Goal: Information Seeking & Learning: Learn about a topic

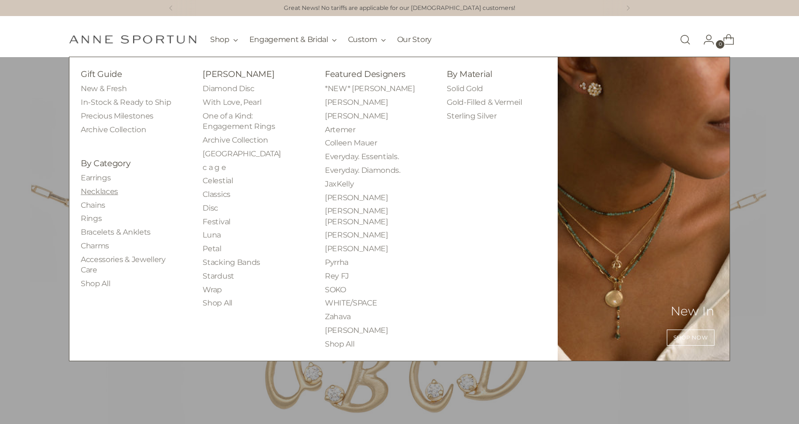
click at [105, 188] on link "Necklaces" at bounding box center [99, 191] width 37 height 9
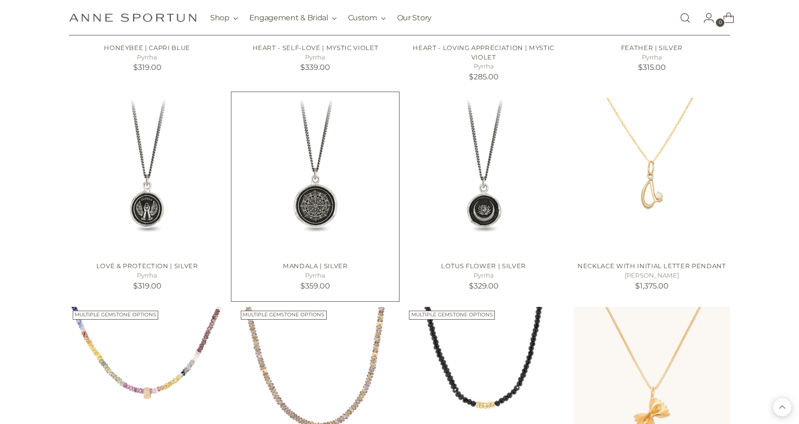
scroll to position [708, 0]
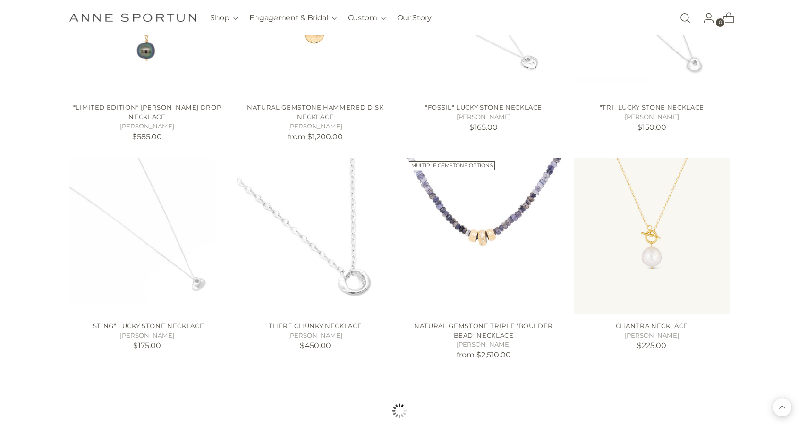
scroll to position [1605, 0]
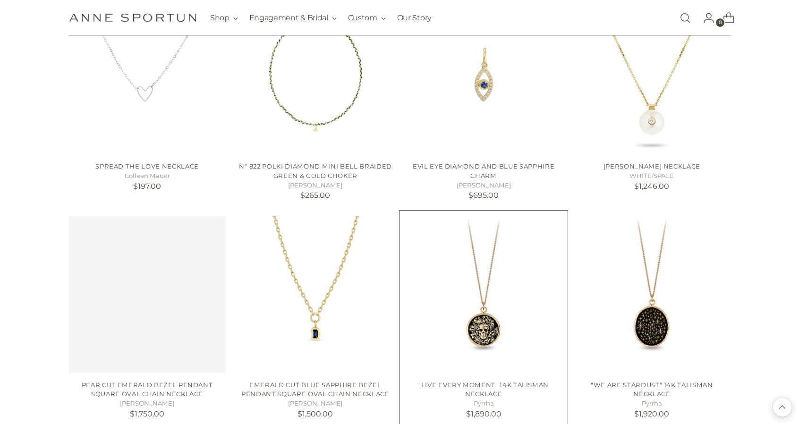
scroll to position [2408, 0]
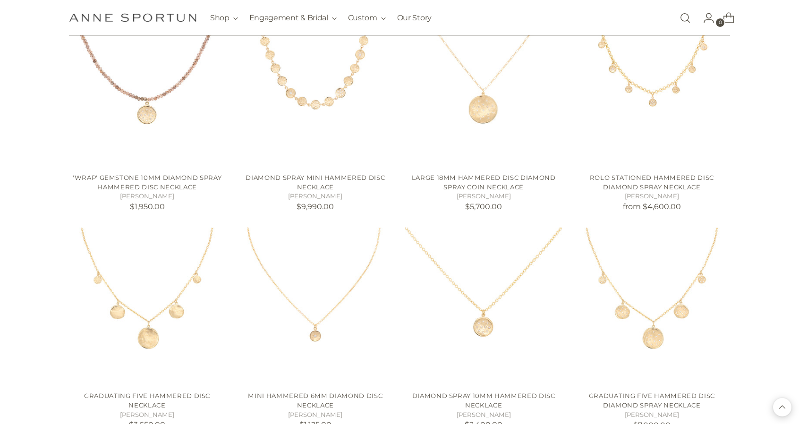
scroll to position [3494, 0]
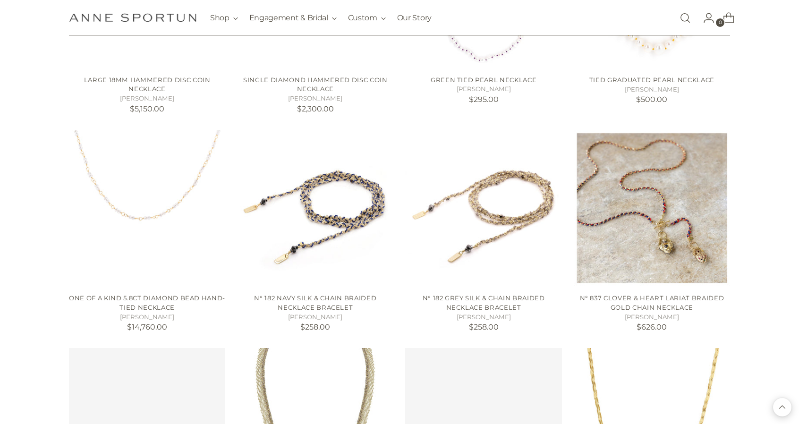
scroll to position [4014, 0]
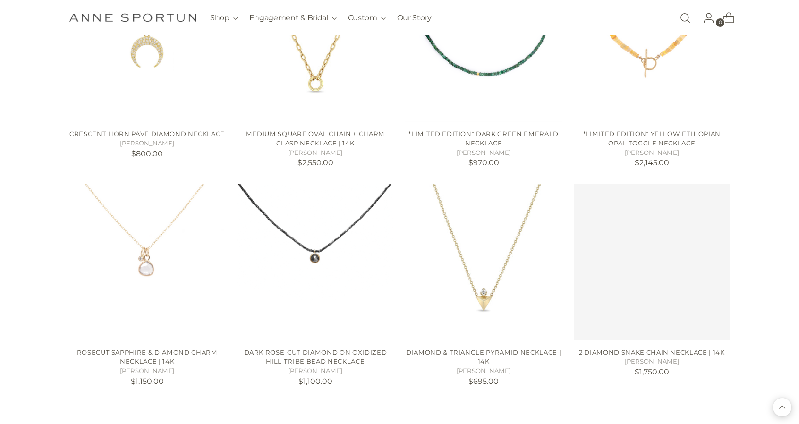
scroll to position [5052, 0]
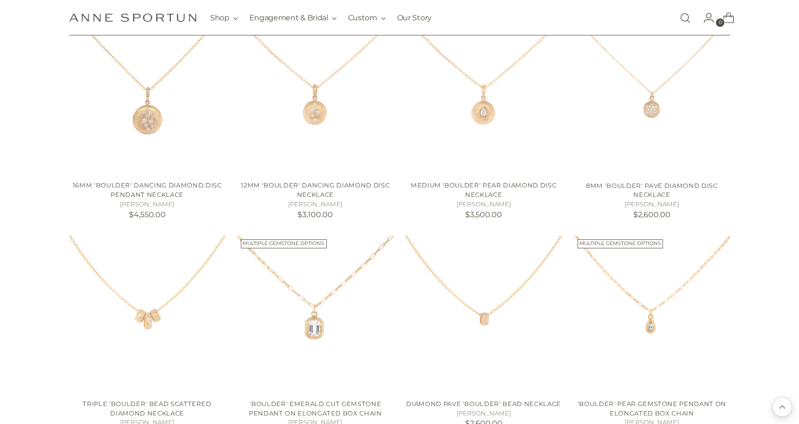
scroll to position [6941, 0]
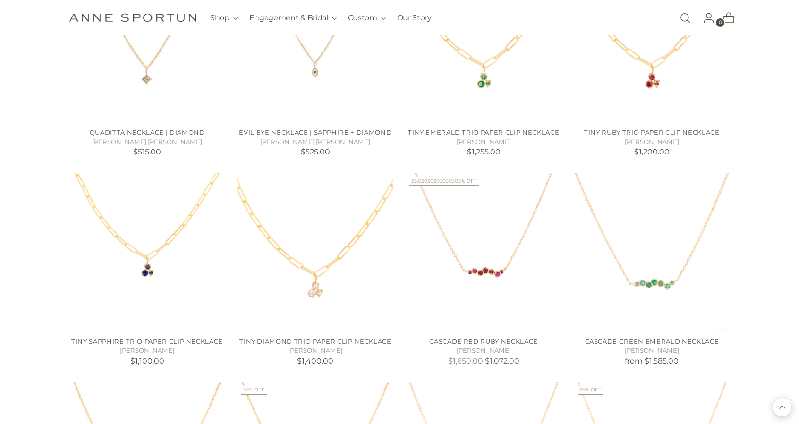
scroll to position [7555, 0]
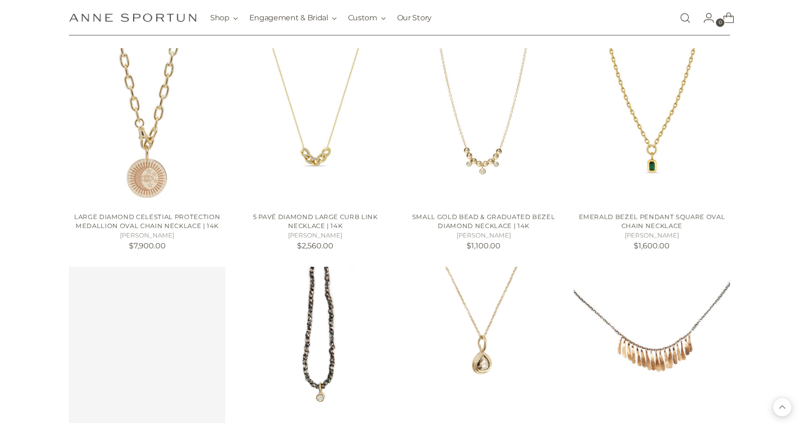
scroll to position [8546, 0]
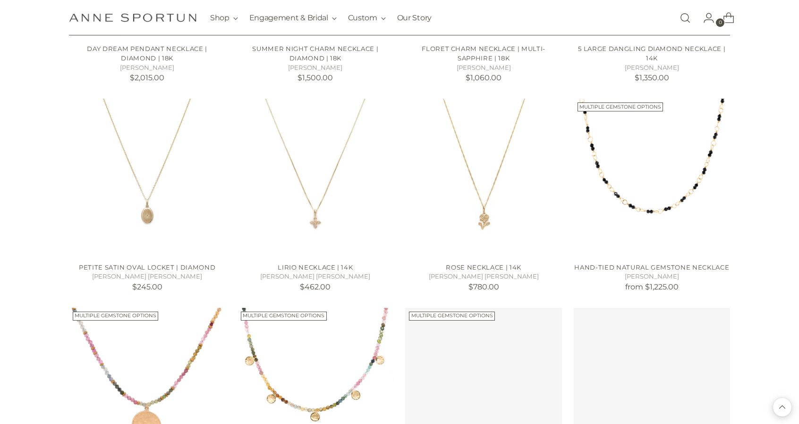
scroll to position [9302, 0]
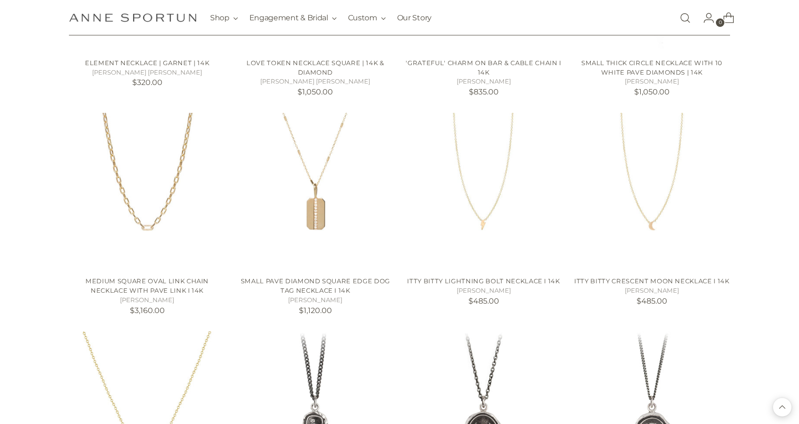
scroll to position [10341, 0]
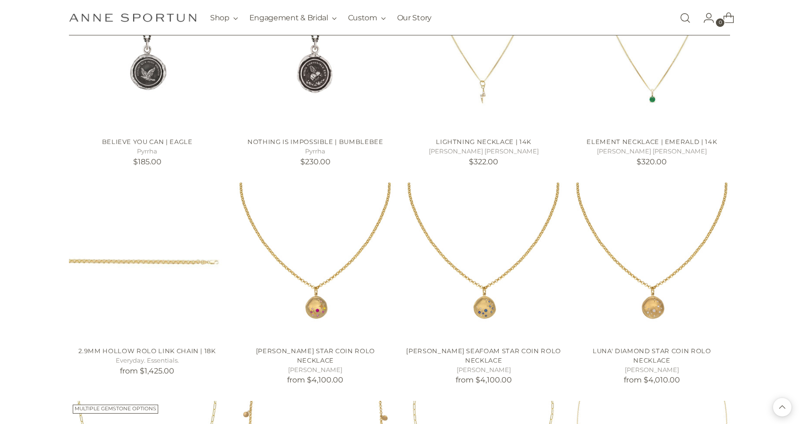
scroll to position [11002, 0]
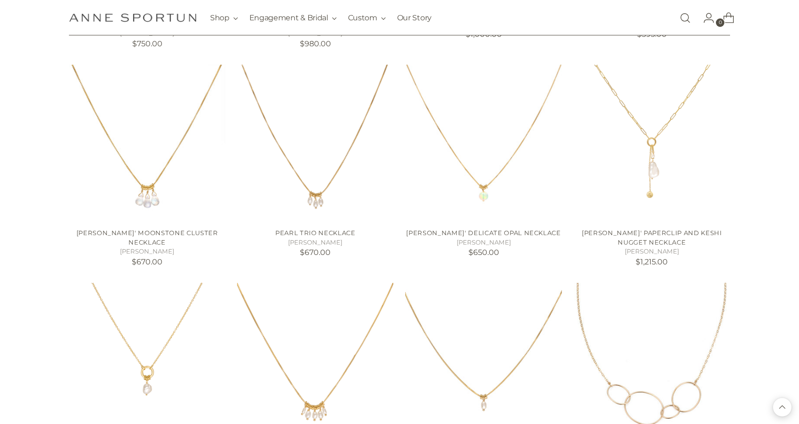
scroll to position [12088, 0]
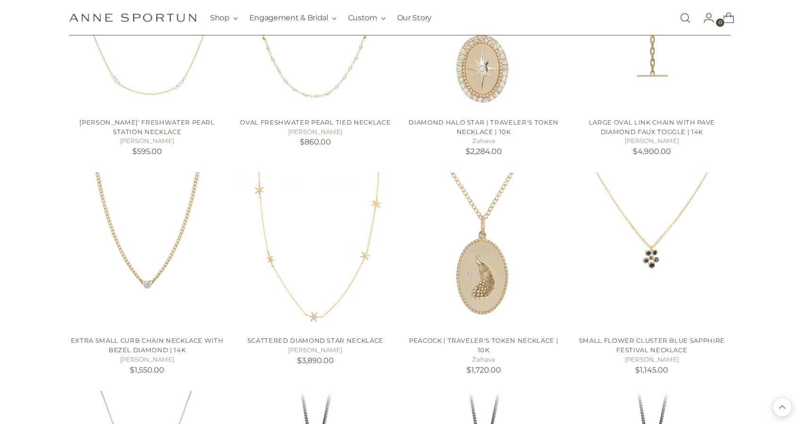
scroll to position [12466, 0]
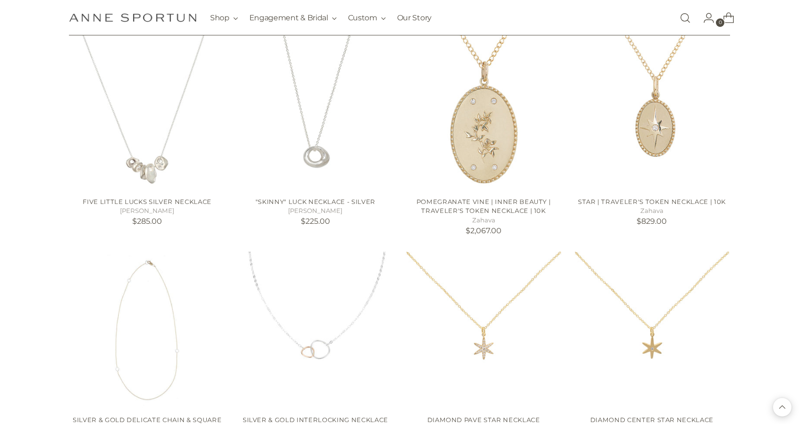
scroll to position [13457, 0]
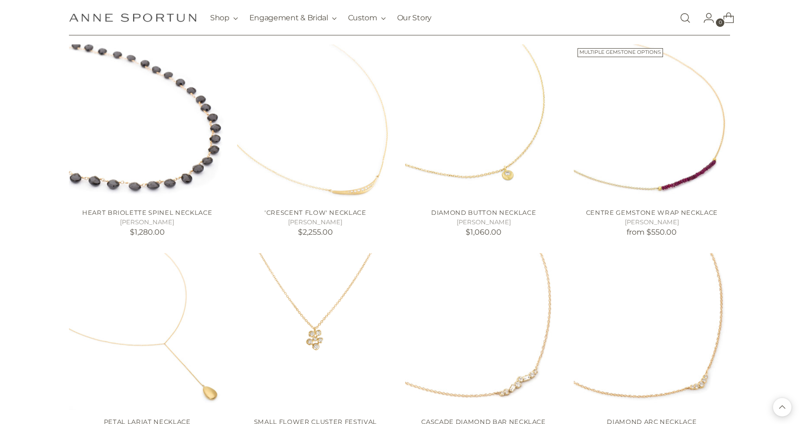
scroll to position [14732, 0]
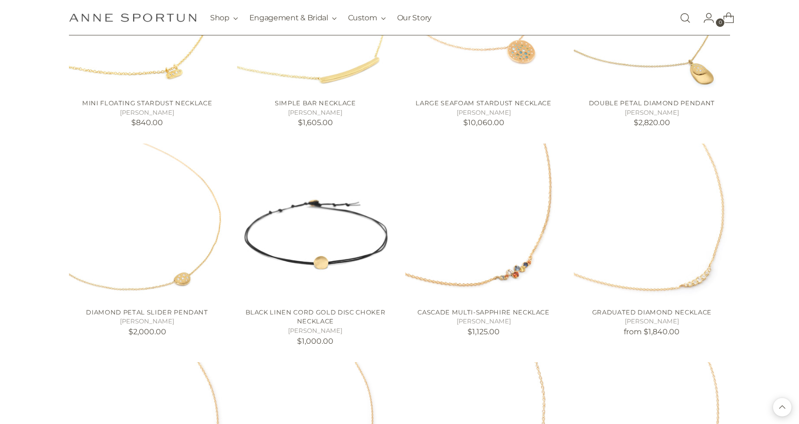
scroll to position [15535, 0]
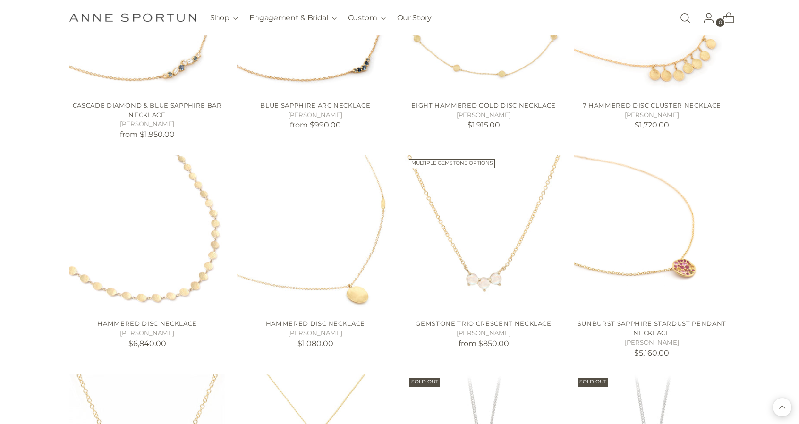
scroll to position [16101, 0]
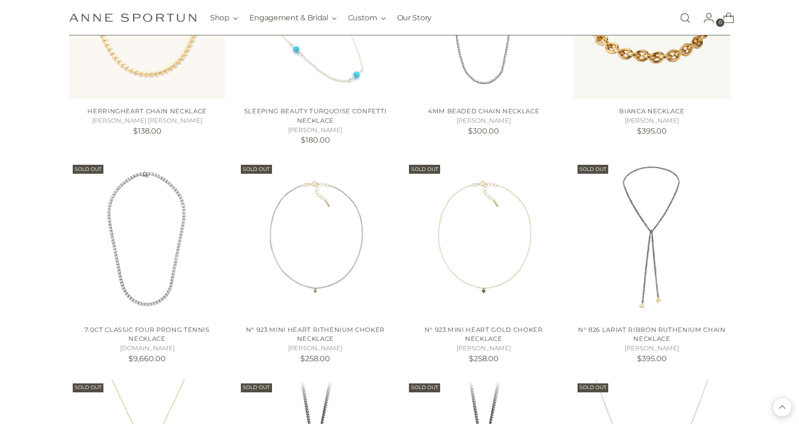
scroll to position [16762, 0]
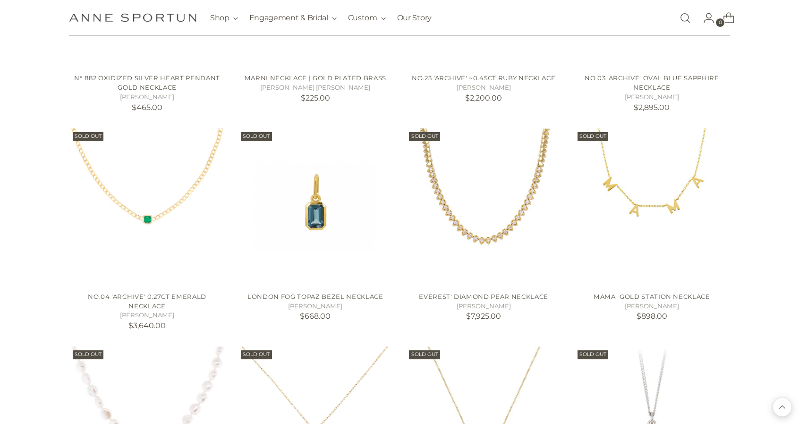
scroll to position [18085, 0]
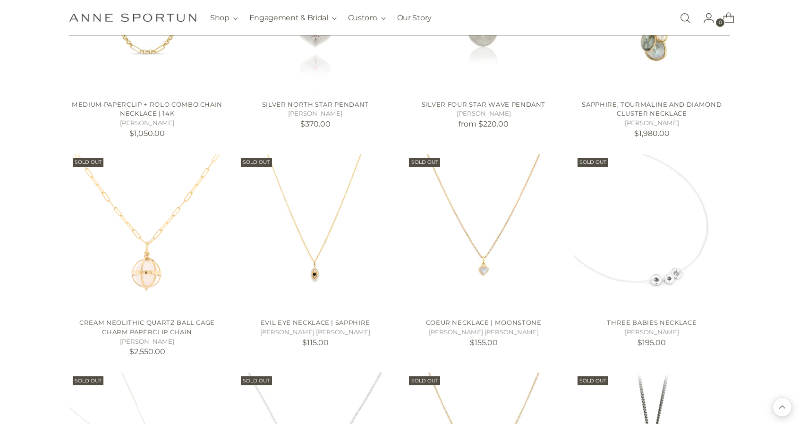
scroll to position [18746, 0]
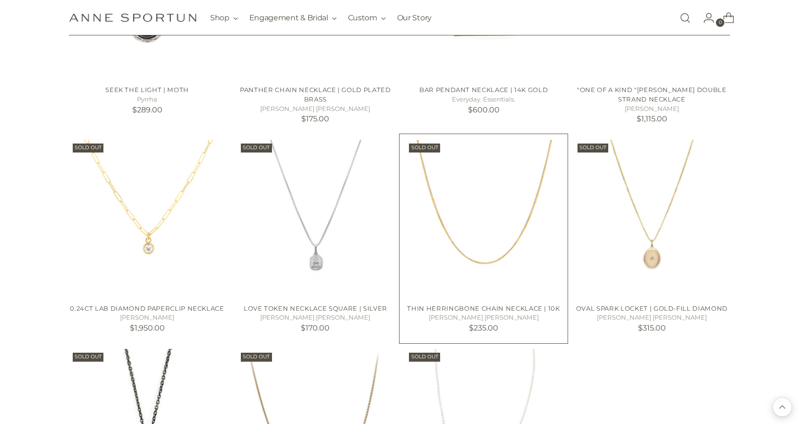
scroll to position [19301, 0]
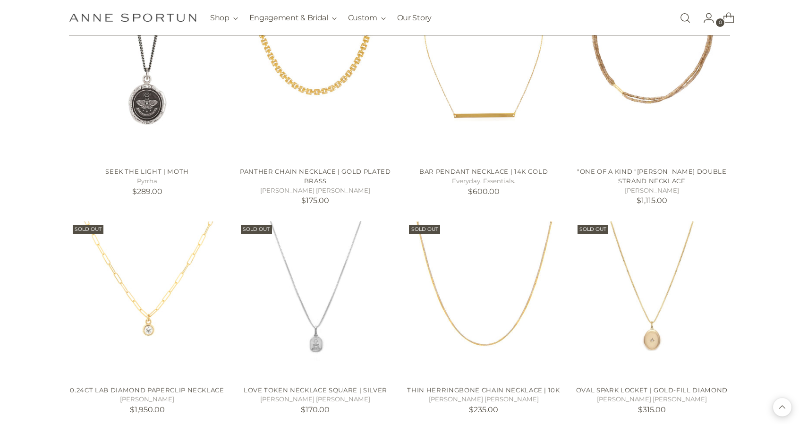
click at [783, 406] on icon "Back to top" at bounding box center [782, 407] width 6 height 3
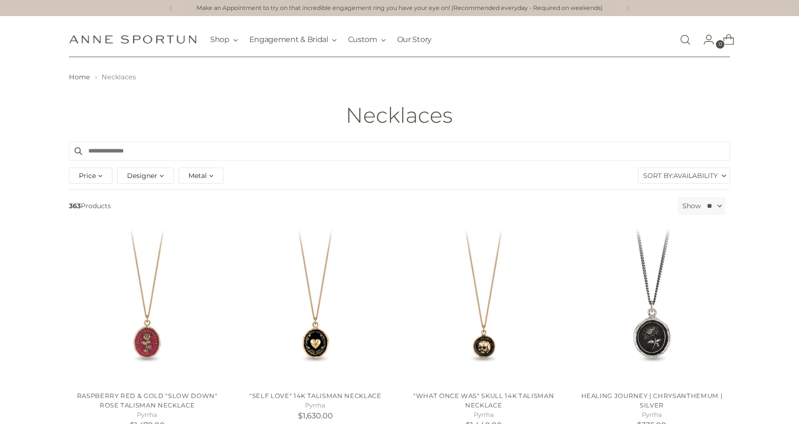
click at [209, 174] on div "Metal" at bounding box center [200, 176] width 45 height 16
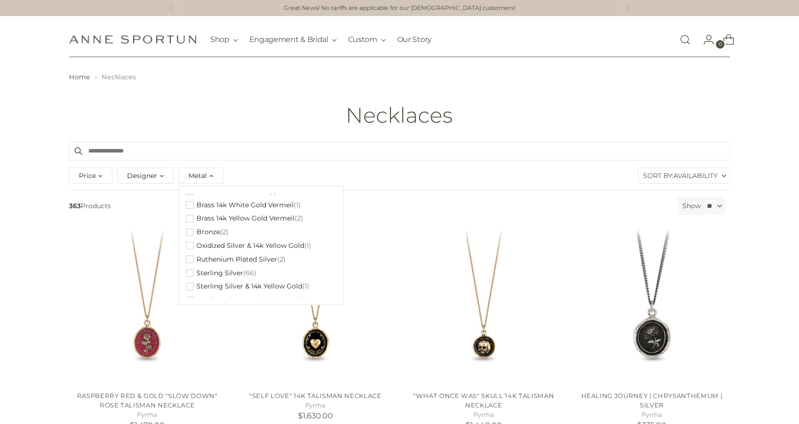
scroll to position [168, 0]
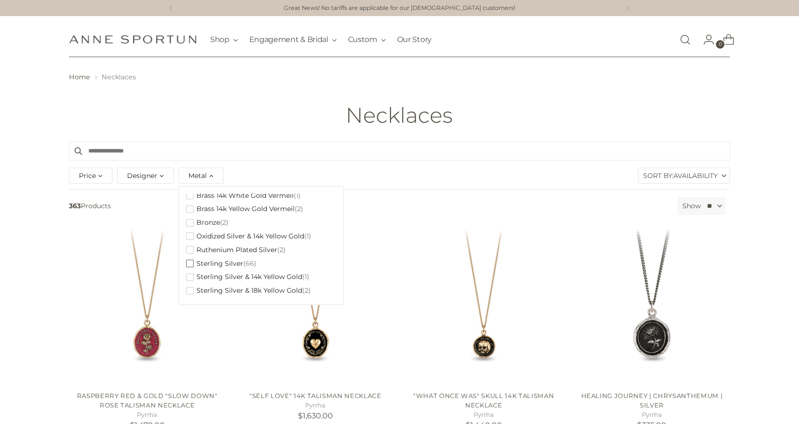
click at [189, 263] on span "button" at bounding box center [190, 264] width 8 height 8
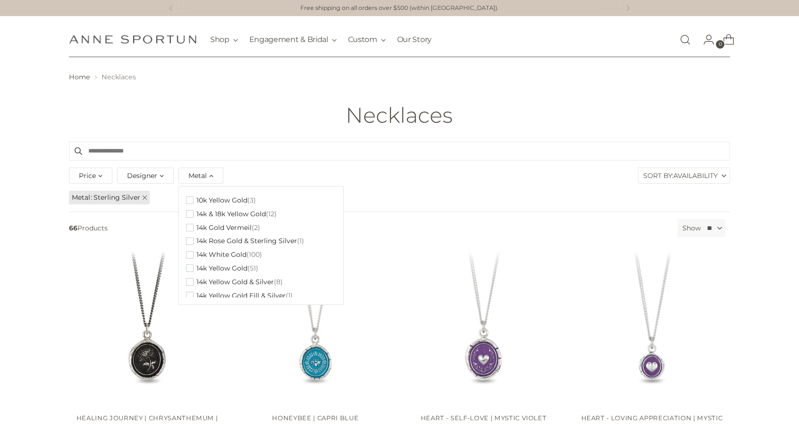
click at [405, 175] on div "Price *** - *** Designer Adel Chefridi (4) Colleen Mauer (5) Johanna Brierley (…" at bounding box center [400, 177] width 666 height 24
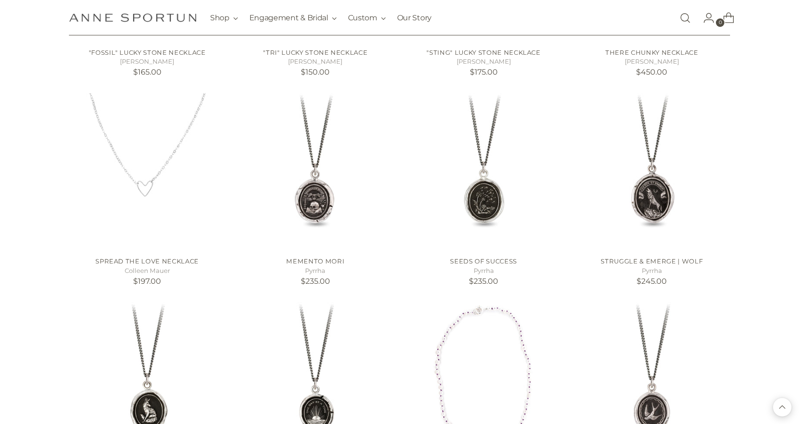
scroll to position [803, 0]
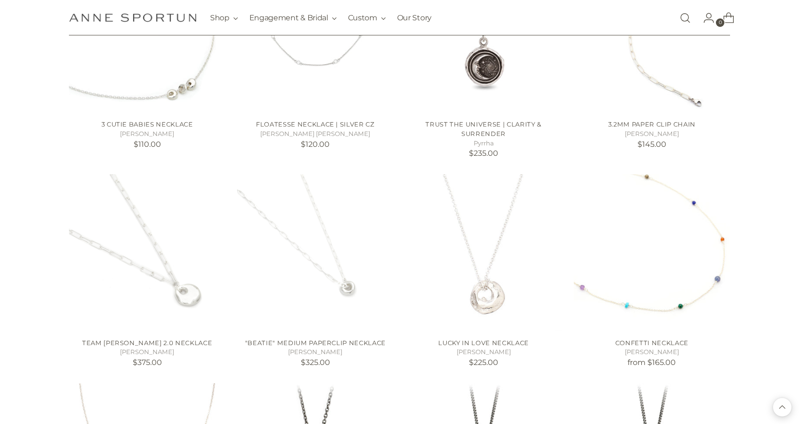
scroll to position [1653, 0]
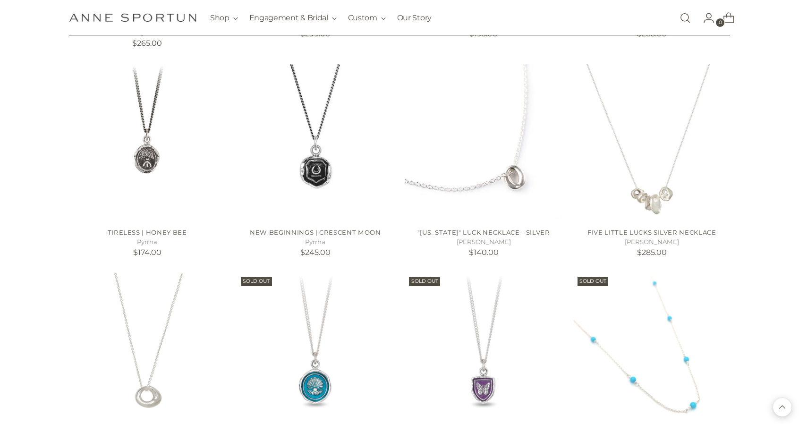
scroll to position [2550, 0]
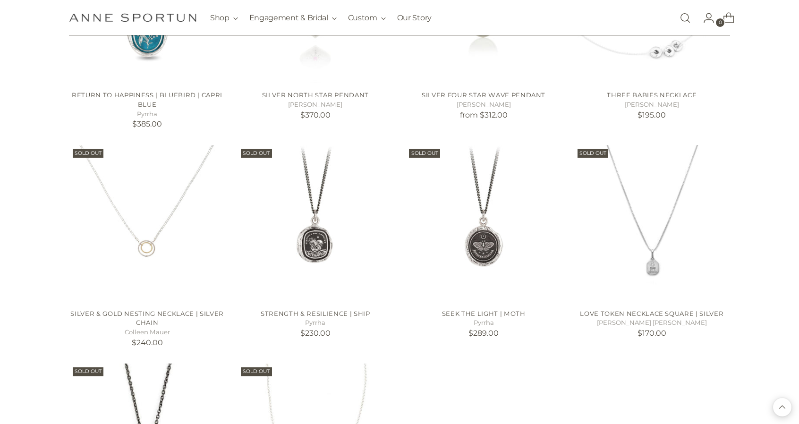
scroll to position [3305, 0]
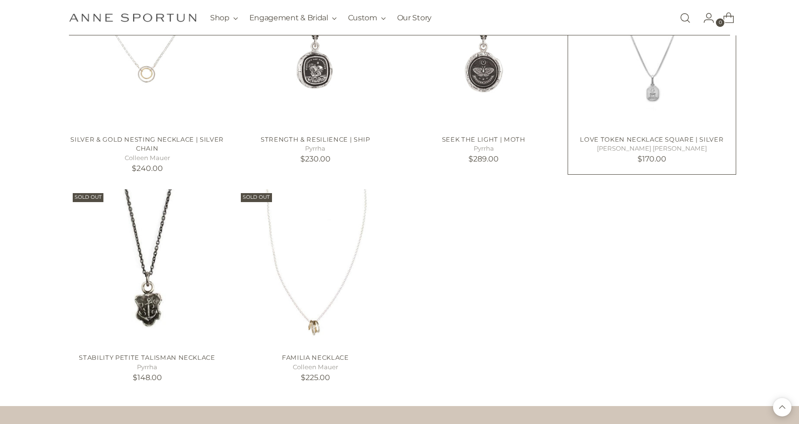
scroll to position [3494, 0]
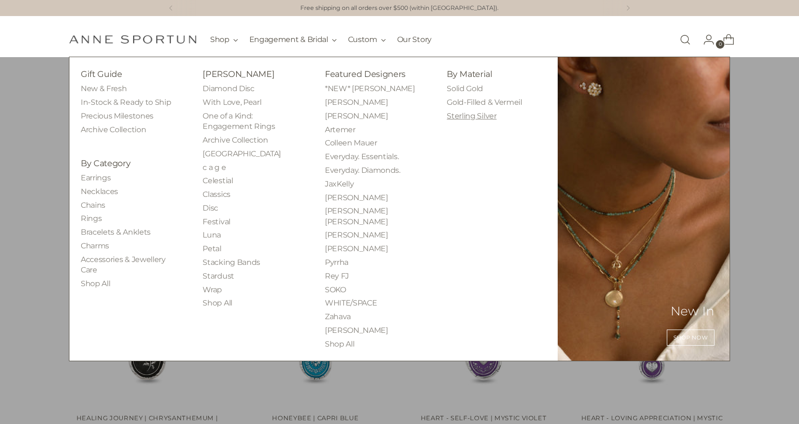
click at [462, 115] on link "Sterling Silver" at bounding box center [472, 115] width 50 height 9
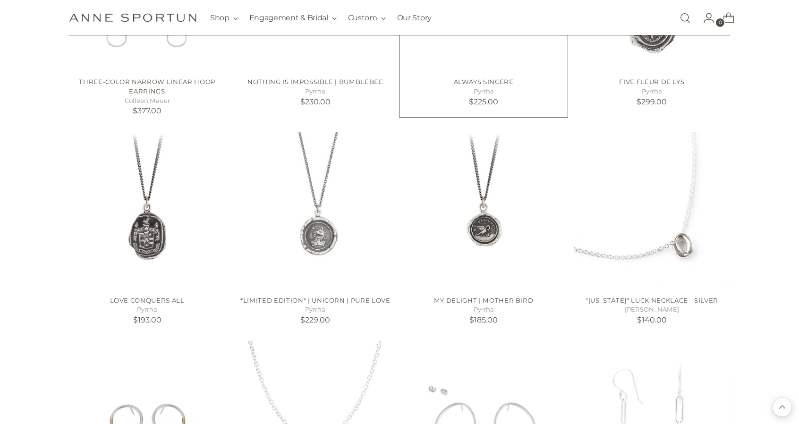
scroll to position [803, 0]
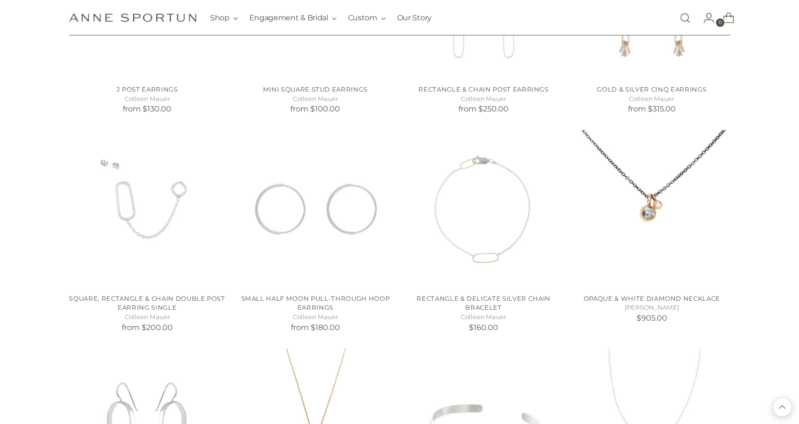
scroll to position [1605, 0]
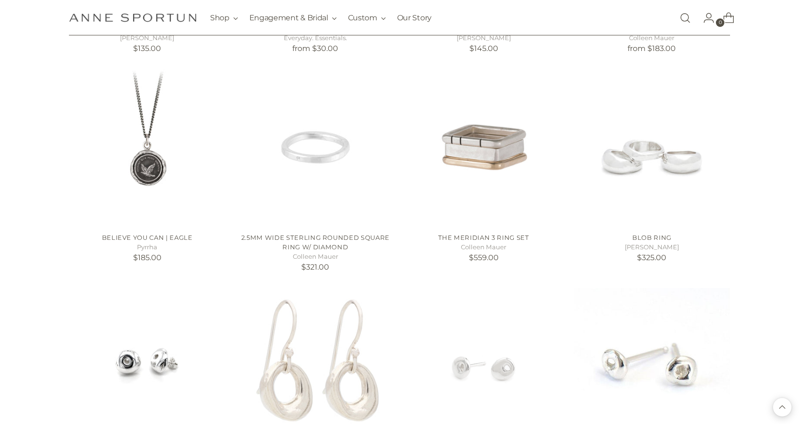
scroll to position [2503, 0]
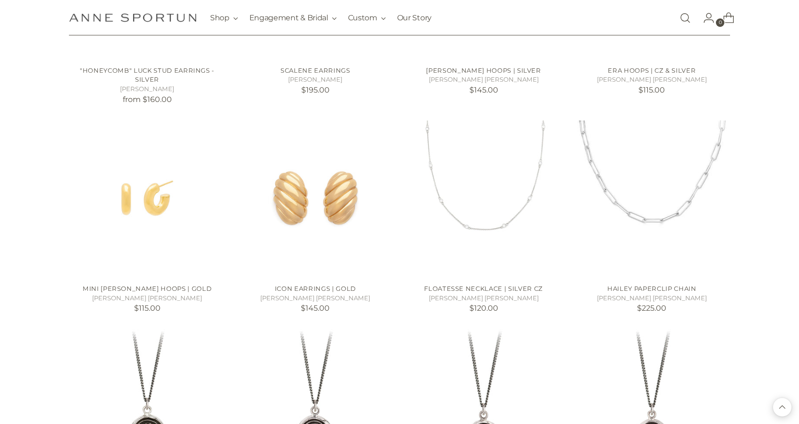
scroll to position [3116, 0]
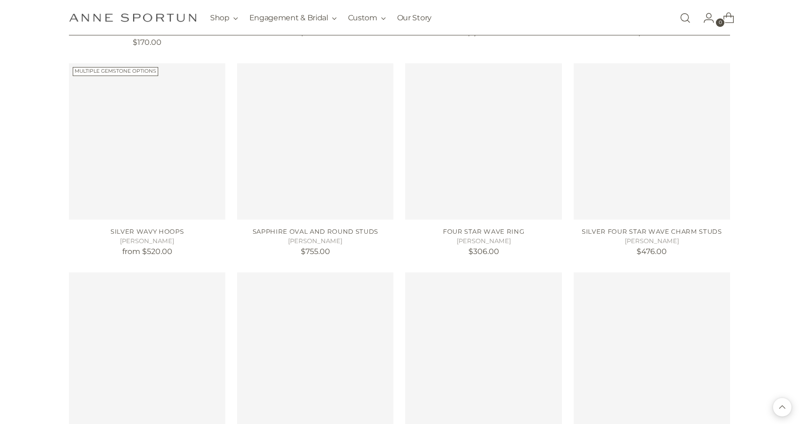
scroll to position [4014, 0]
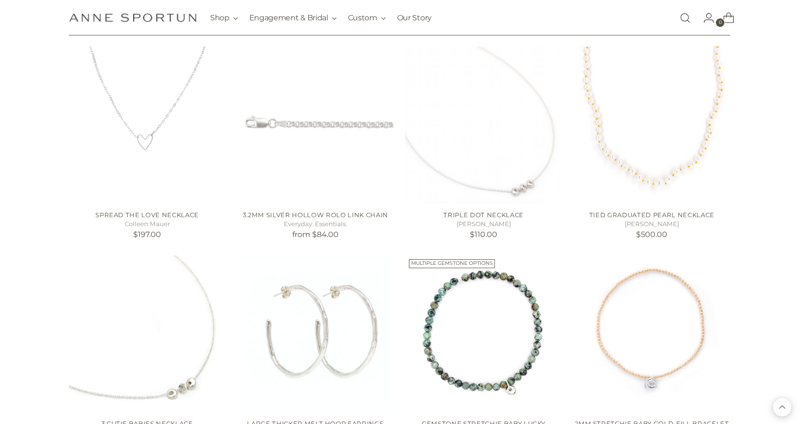
scroll to position [5100, 0]
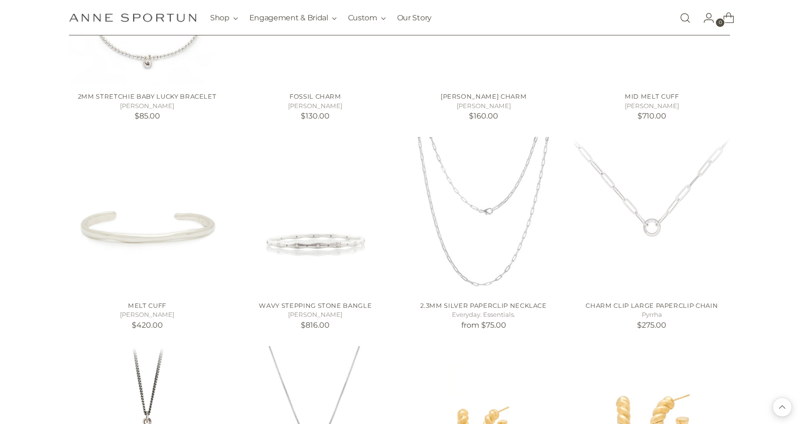
scroll to position [5666, 0]
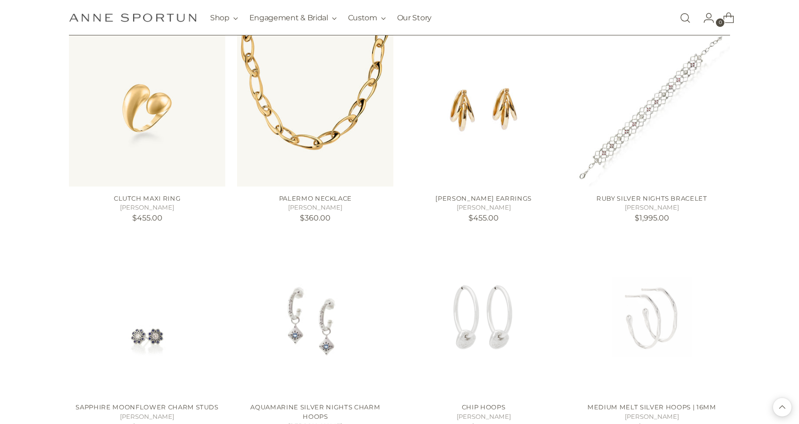
scroll to position [6563, 0]
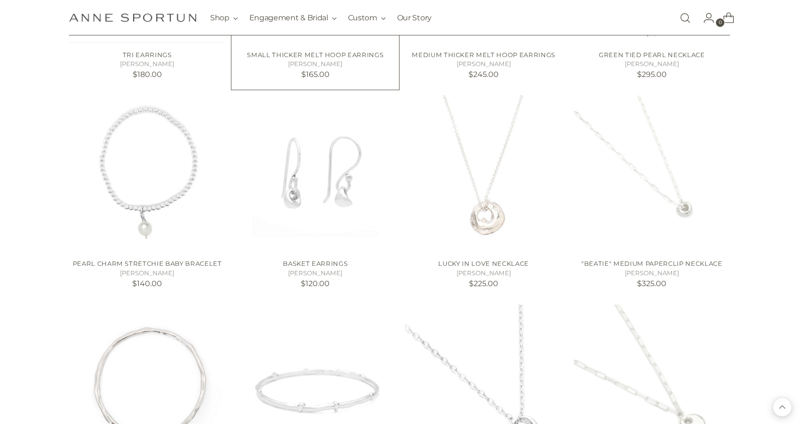
scroll to position [7366, 0]
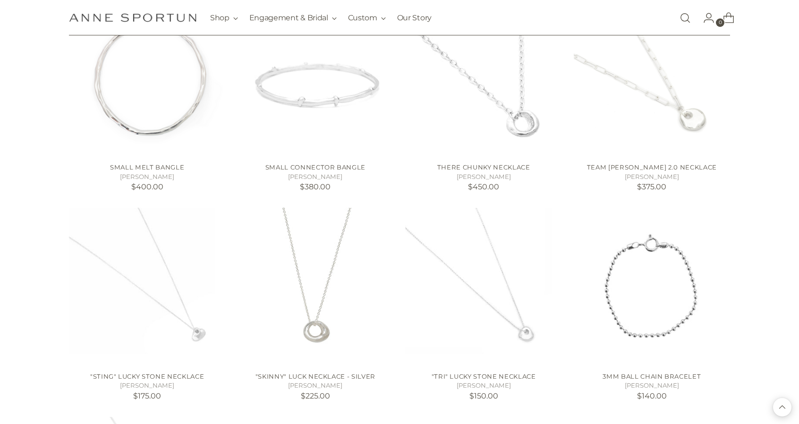
scroll to position [7649, 0]
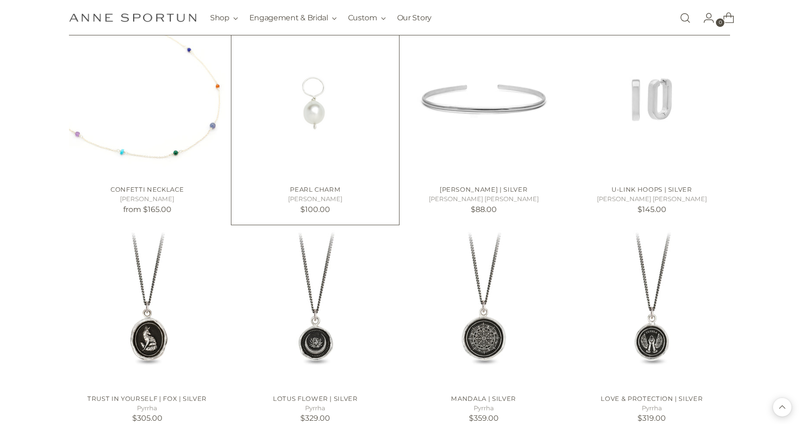
scroll to position [8263, 0]
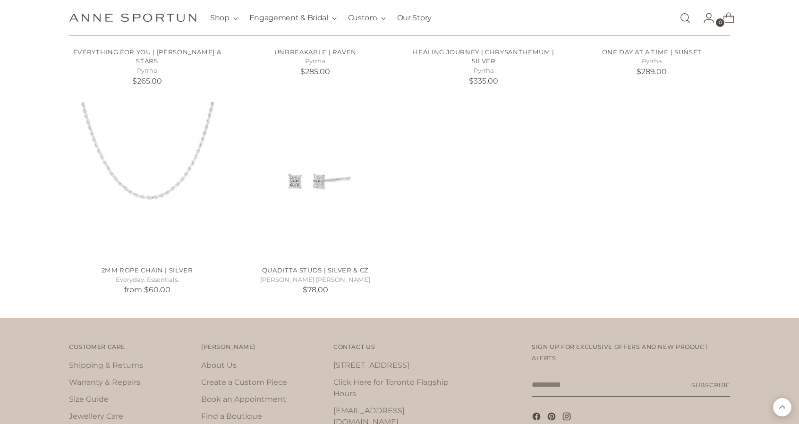
scroll to position [9255, 0]
